Goal: Information Seeking & Learning: Learn about a topic

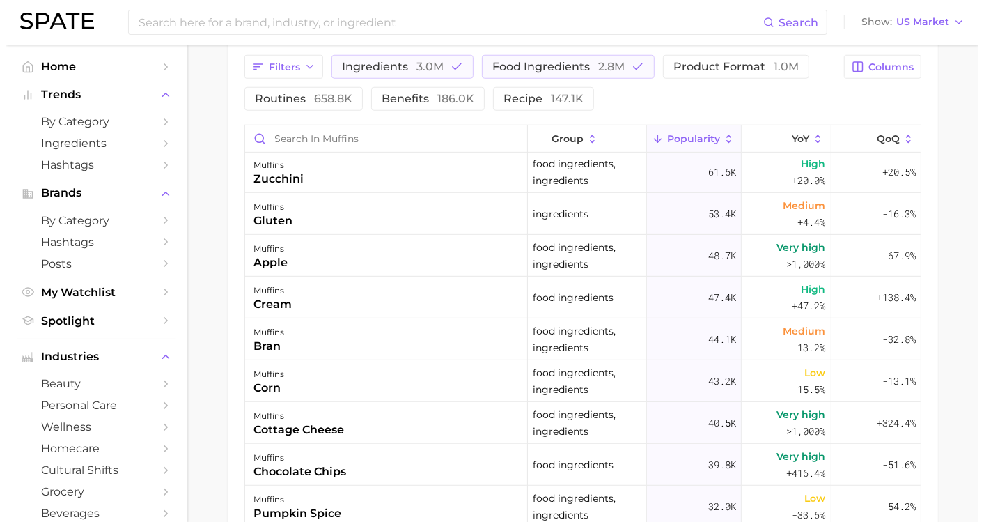
scroll to position [387, 0]
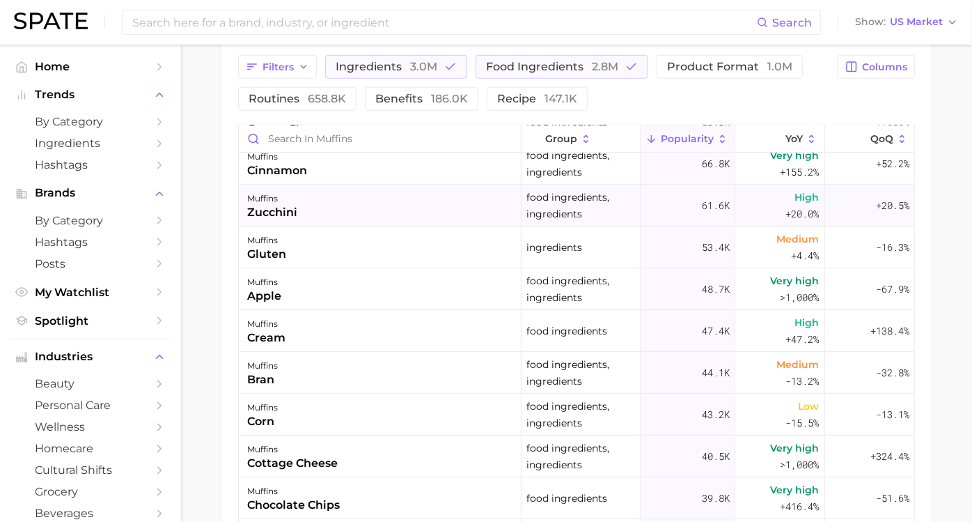
click at [312, 200] on div "muffins zucchini" at bounding box center [380, 206] width 283 height 42
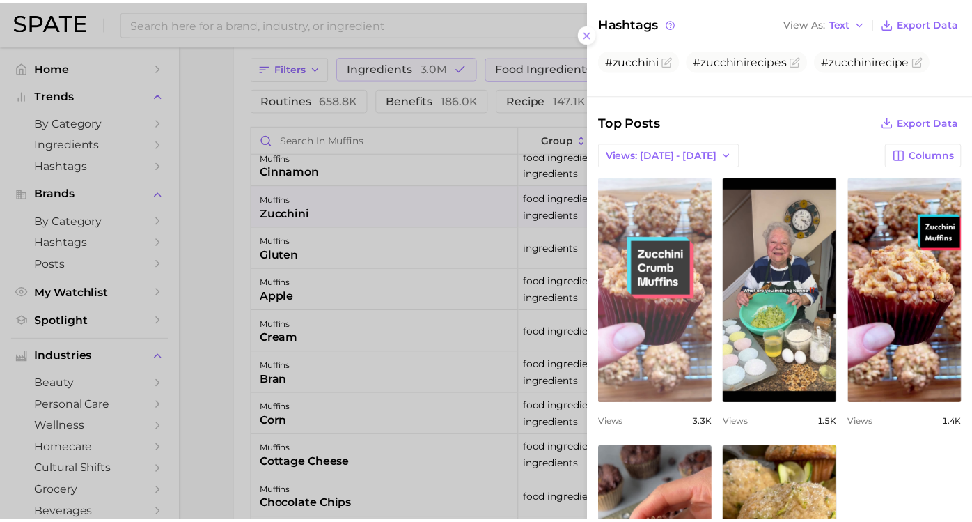
scroll to position [541, 0]
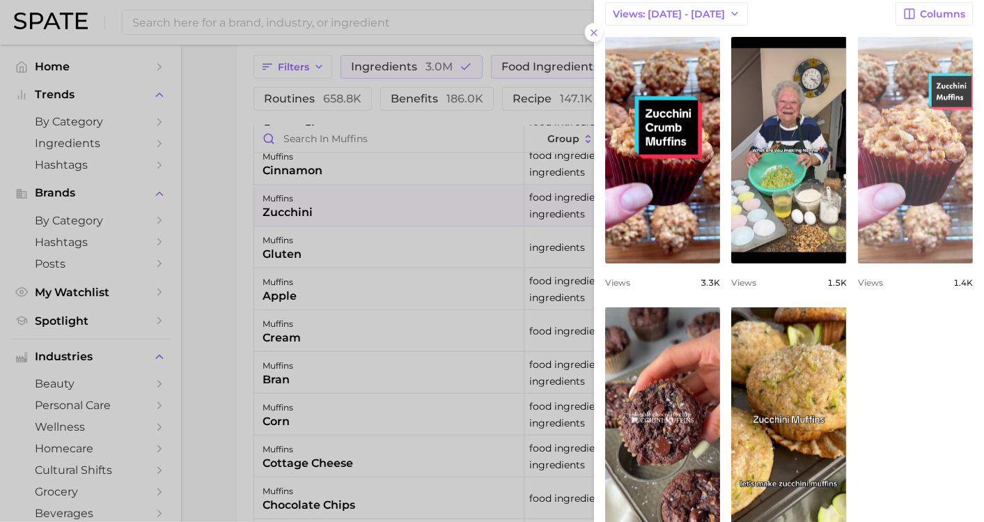
click at [858, 263] on link "view post on TikTok" at bounding box center [915, 150] width 115 height 226
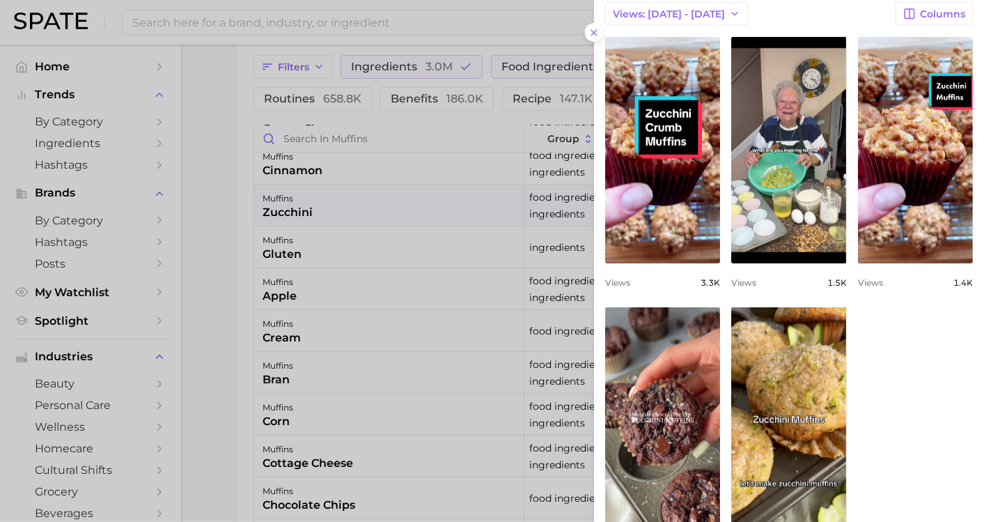
click at [396, 22] on div at bounding box center [492, 261] width 984 height 522
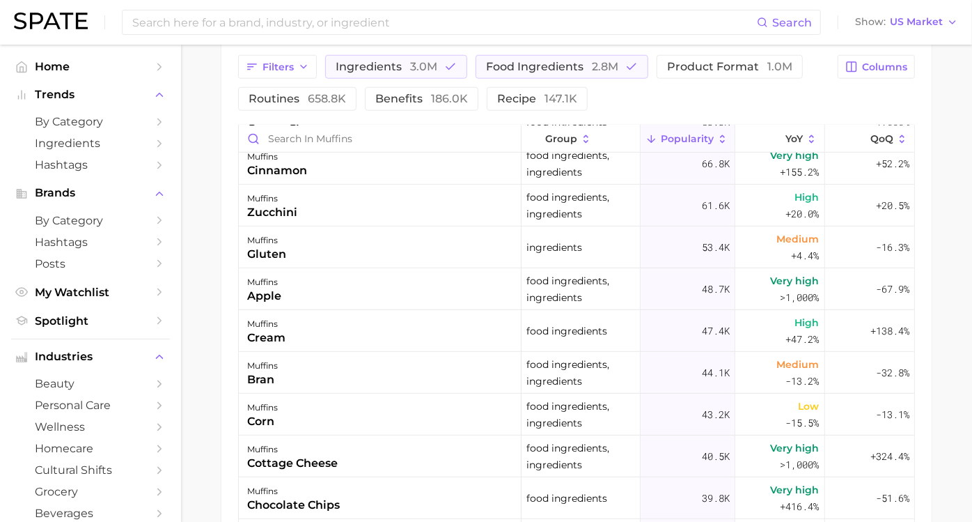
click at [396, 22] on input at bounding box center [444, 22] width 626 height 24
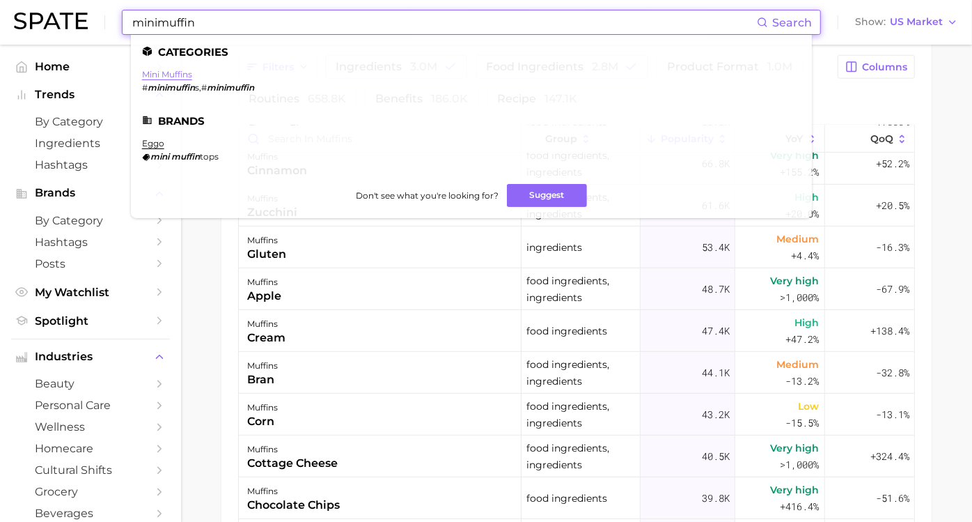
type input "minimuffin"
click at [177, 73] on link "mini muffins" at bounding box center [167, 74] width 50 height 10
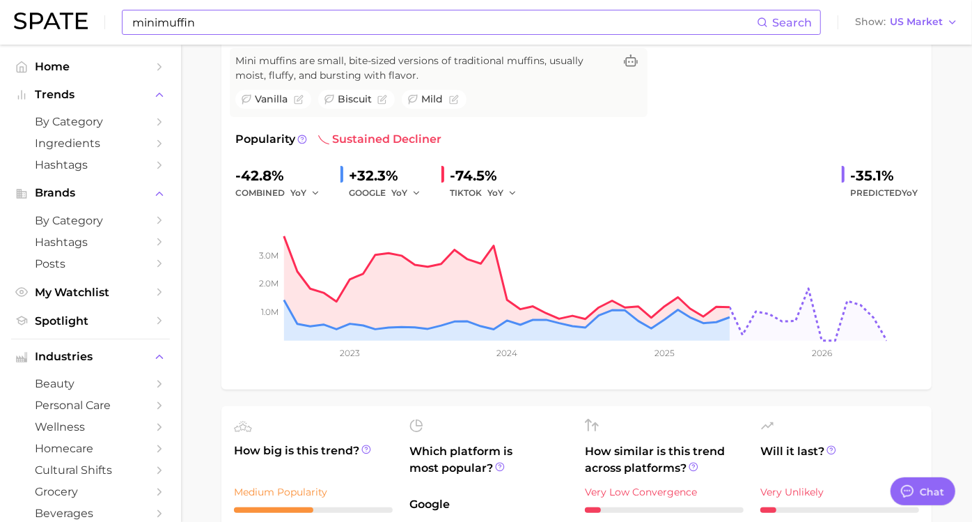
type textarea "x"
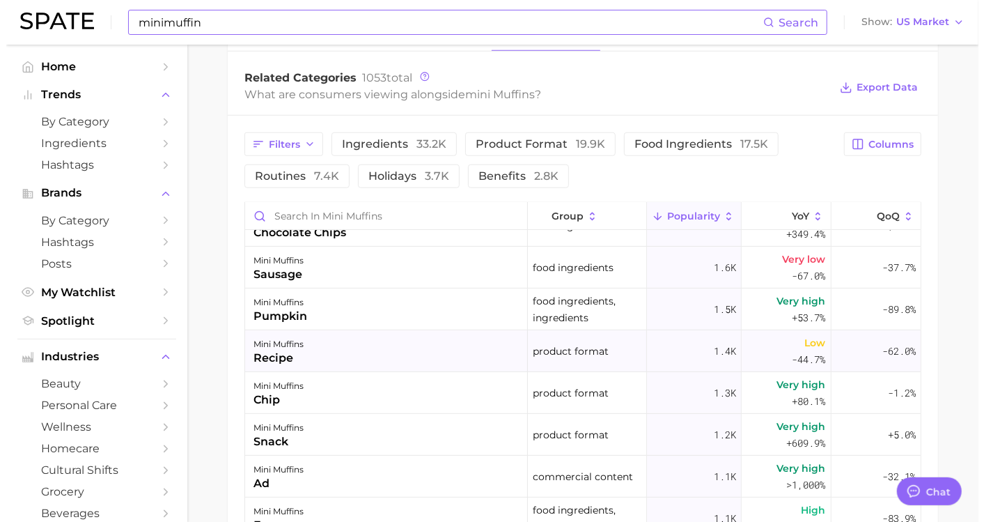
scroll to position [309, 0]
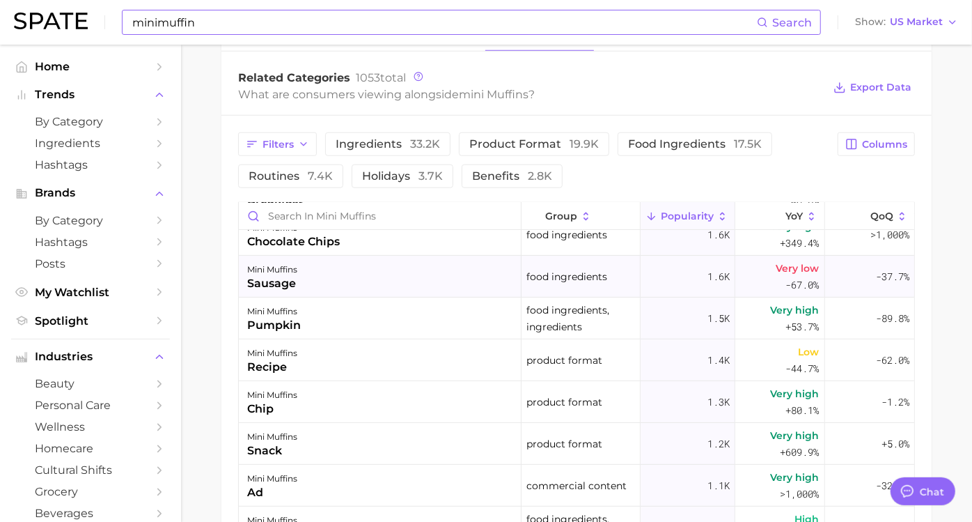
click at [387, 284] on div "mini muffins sausage" at bounding box center [380, 277] width 283 height 42
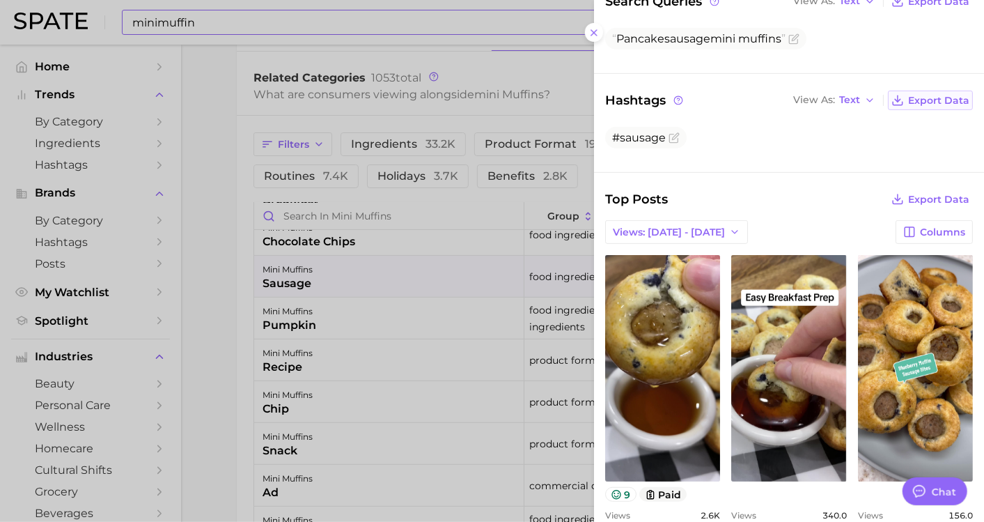
scroll to position [232, 0]
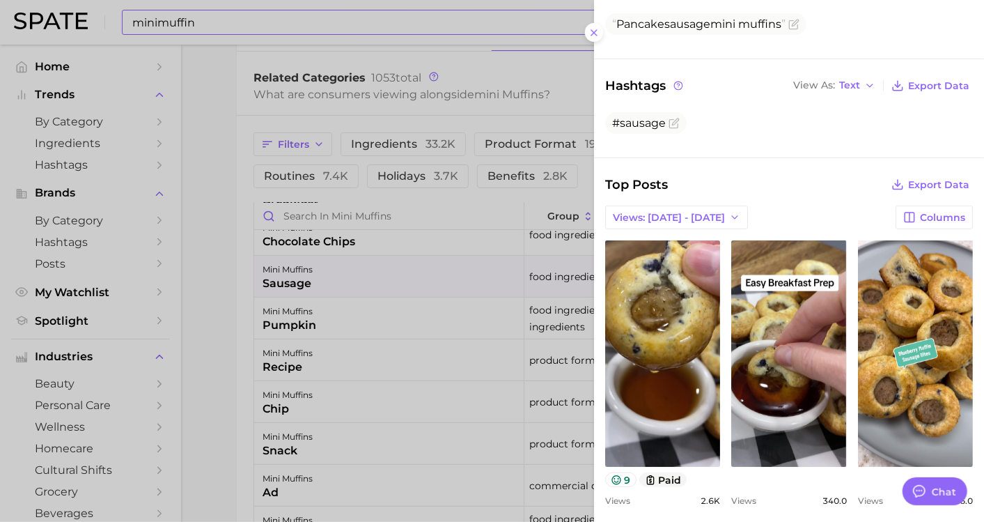
click at [379, 247] on div at bounding box center [492, 261] width 984 height 522
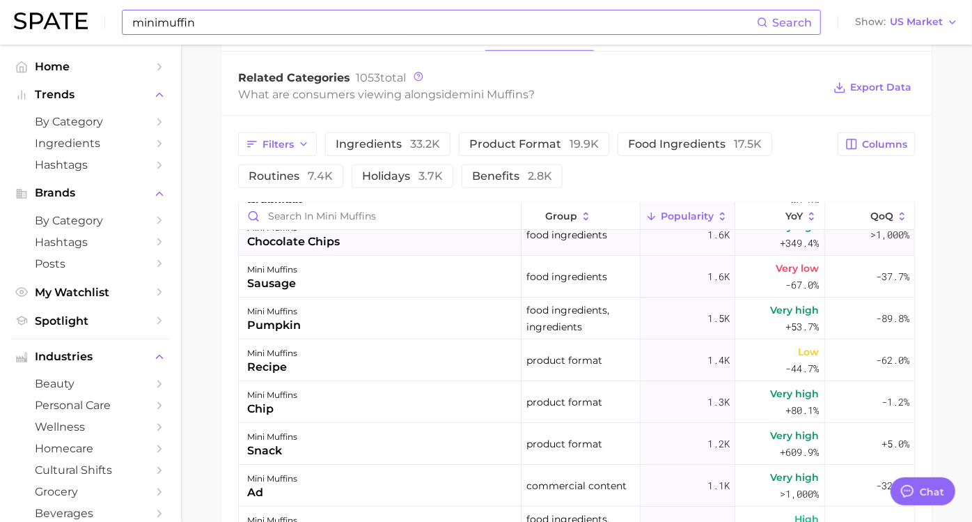
click at [356, 241] on div "mini muffins chocolate chips" at bounding box center [380, 235] width 283 height 42
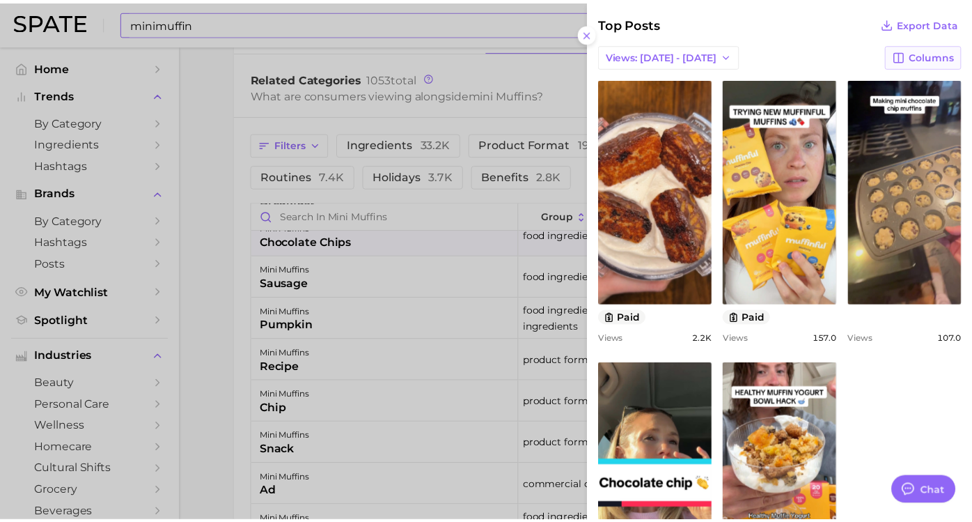
scroll to position [464, 0]
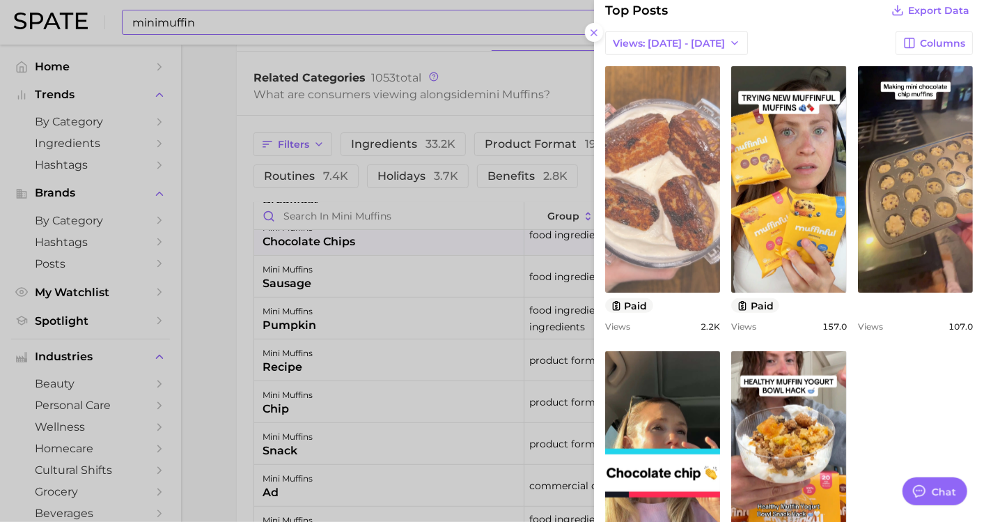
click at [718, 207] on link "view post on TikTok" at bounding box center [662, 179] width 115 height 226
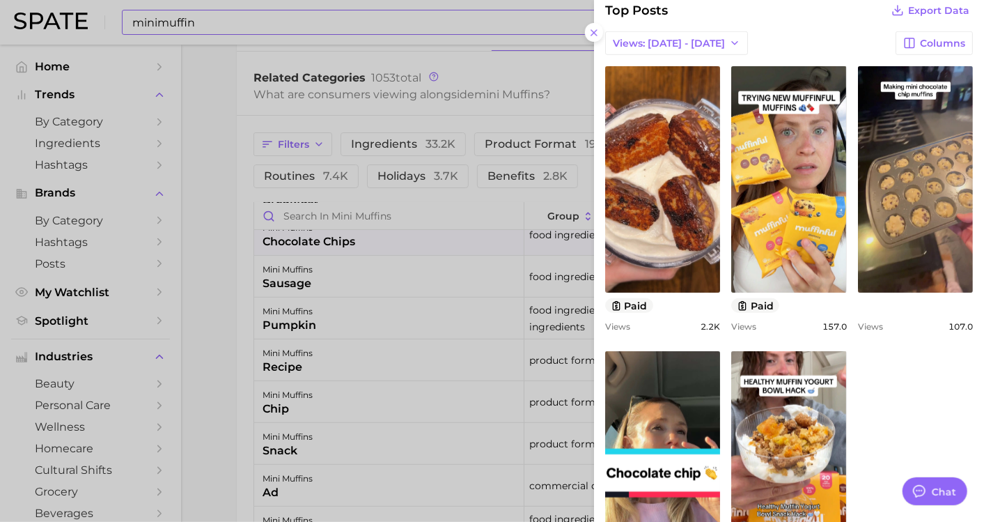
click at [414, 290] on div at bounding box center [492, 261] width 984 height 522
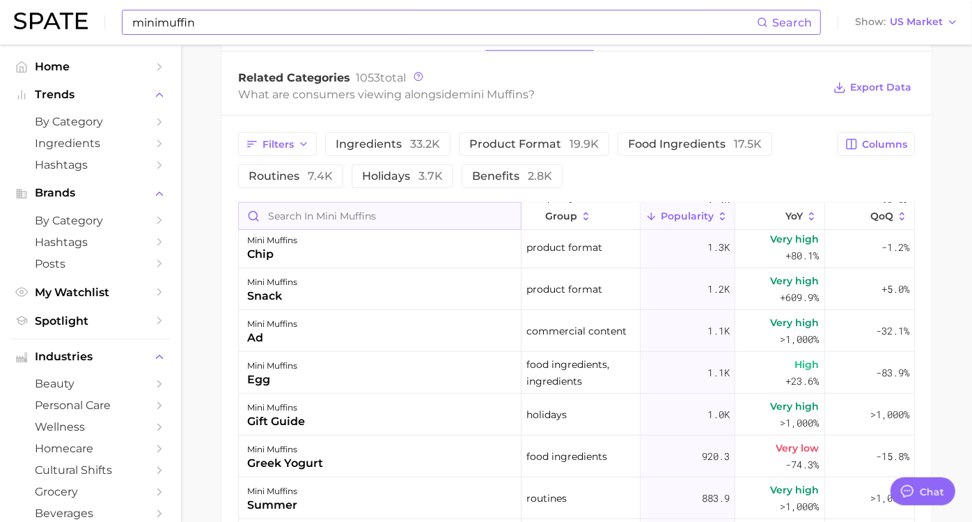
click at [370, 219] on input "Search in mini muffins" at bounding box center [380, 216] width 282 height 26
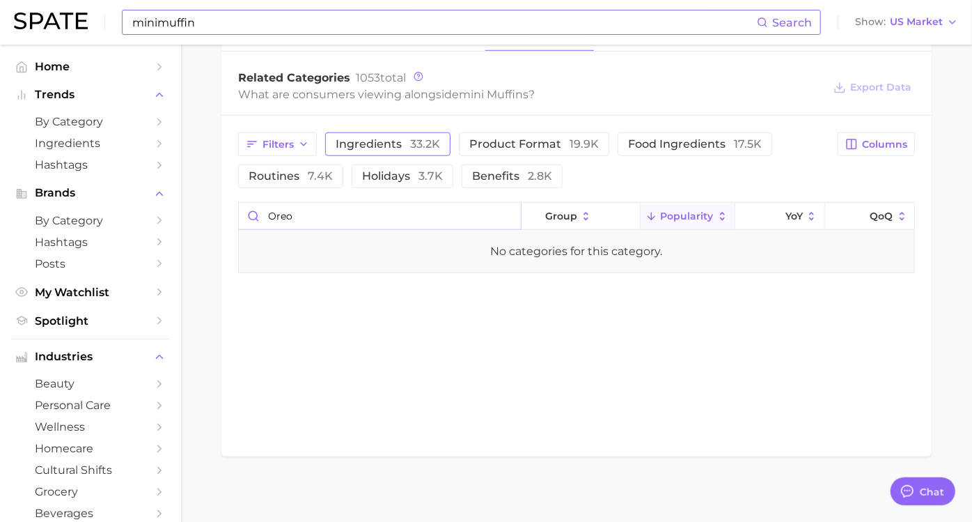
type input "oreo"
click at [440, 140] on span "33.2k" at bounding box center [425, 143] width 30 height 13
click at [763, 148] on span "17.5k" at bounding box center [768, 143] width 28 height 13
click at [499, 215] on input "oreo" at bounding box center [380, 216] width 282 height 26
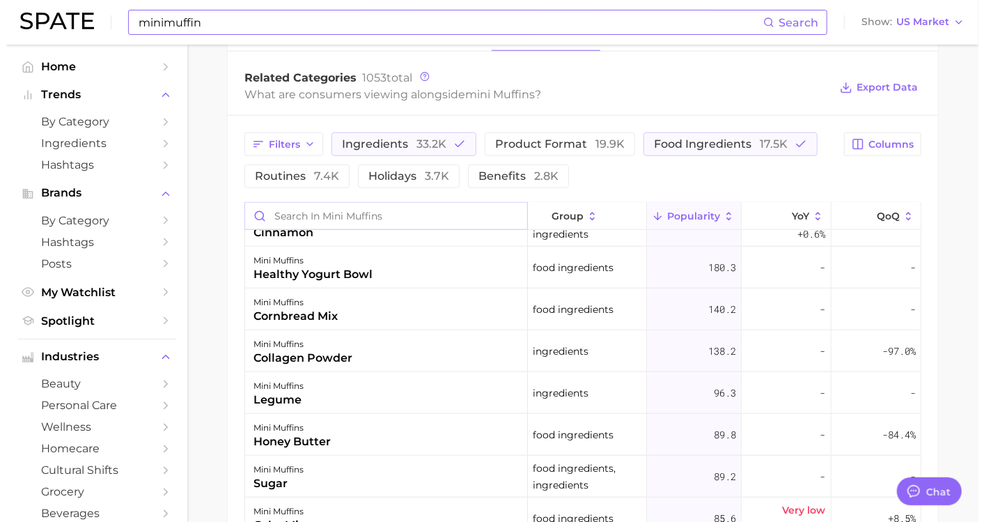
scroll to position [929, 0]
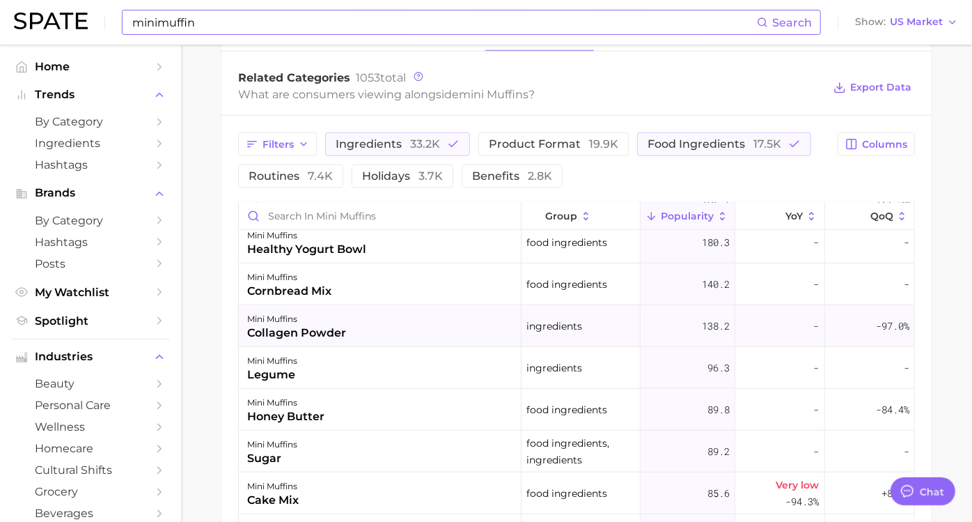
click at [421, 332] on div "mini muffins collagen powder" at bounding box center [380, 326] width 283 height 42
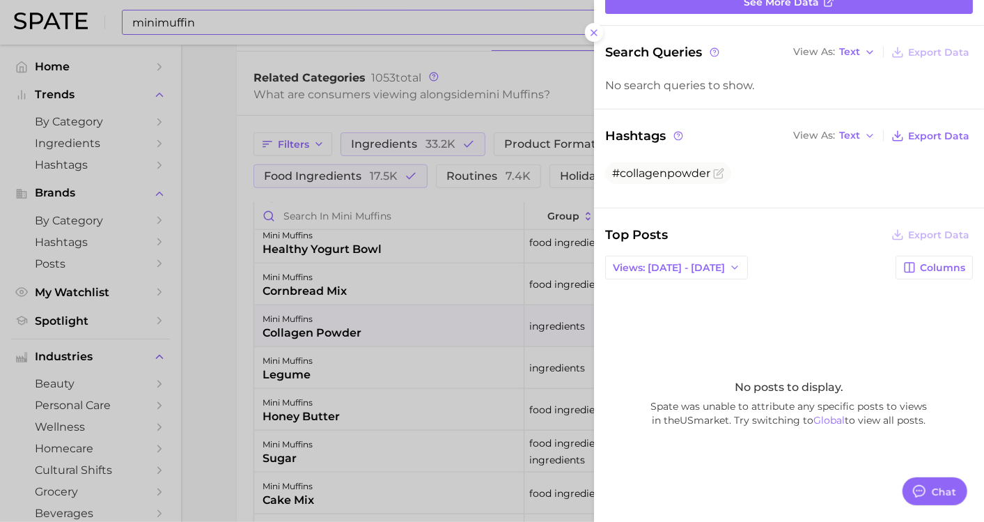
scroll to position [202, 0]
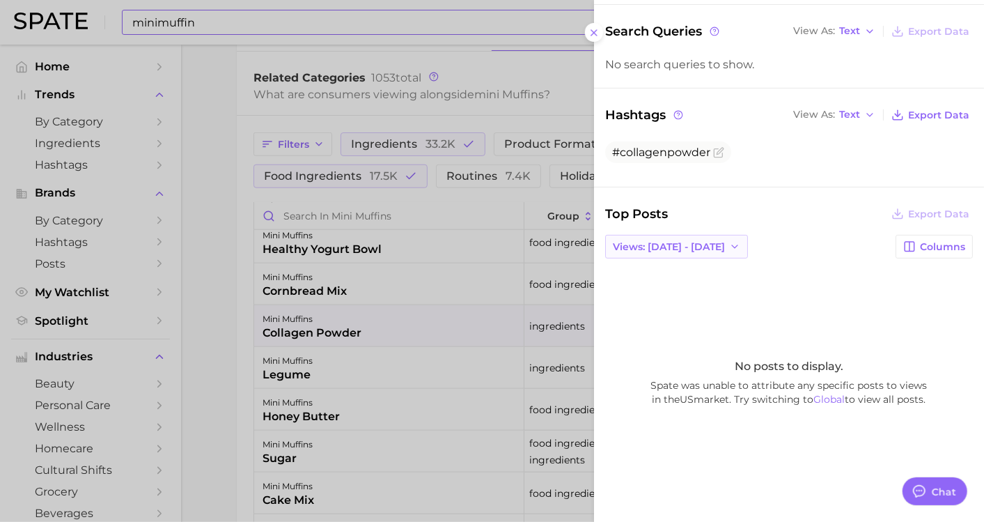
click at [715, 241] on button "Views: [DATE] - [DATE]" at bounding box center [676, 247] width 143 height 24
click at [697, 293] on button "Total Views" at bounding box center [681, 297] width 153 height 25
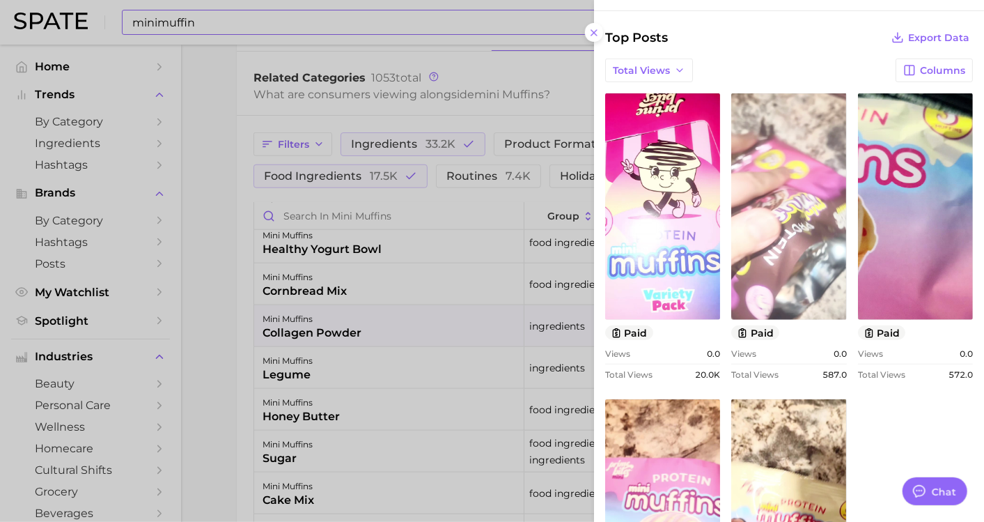
scroll to position [357, 0]
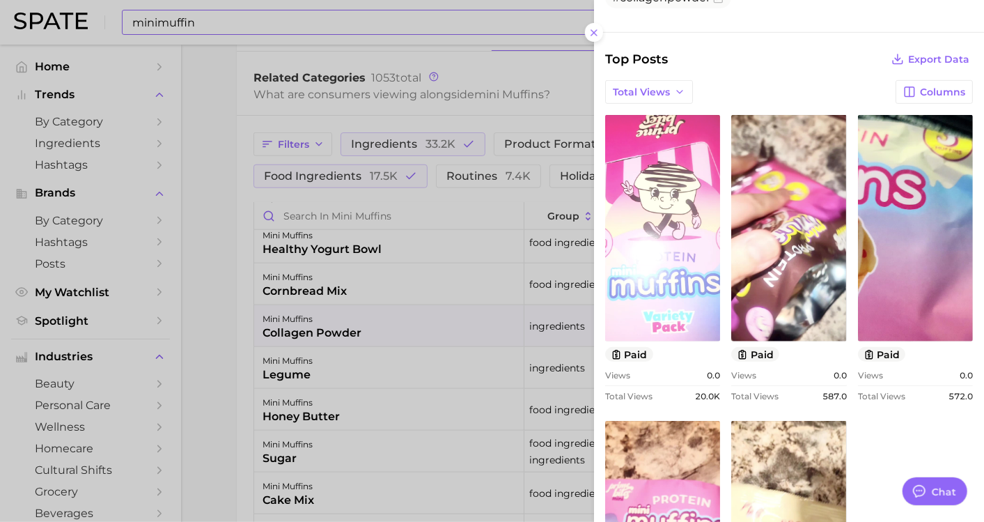
click at [720, 254] on link "view post on TikTok" at bounding box center [662, 228] width 115 height 226
